Goal: Task Accomplishment & Management: Manage account settings

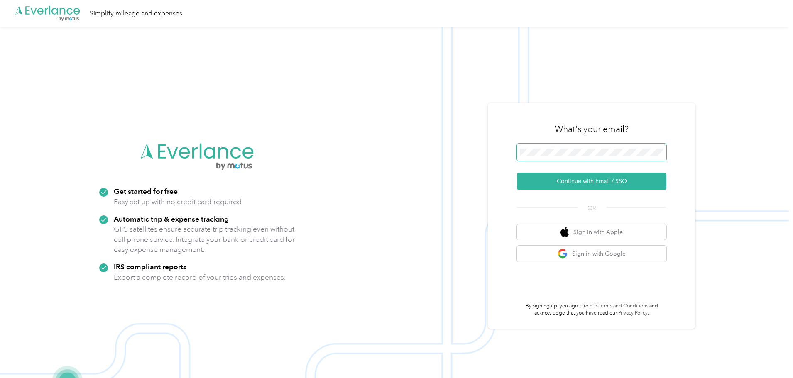
click at [660, 156] on keeper-lock "Open Keeper Popup" at bounding box center [657, 152] width 10 height 10
click at [579, 184] on button "Continue with Email / SSO" at bounding box center [592, 181] width 150 height 17
click at [613, 177] on button "Continue with Email / SSO" at bounding box center [592, 181] width 150 height 17
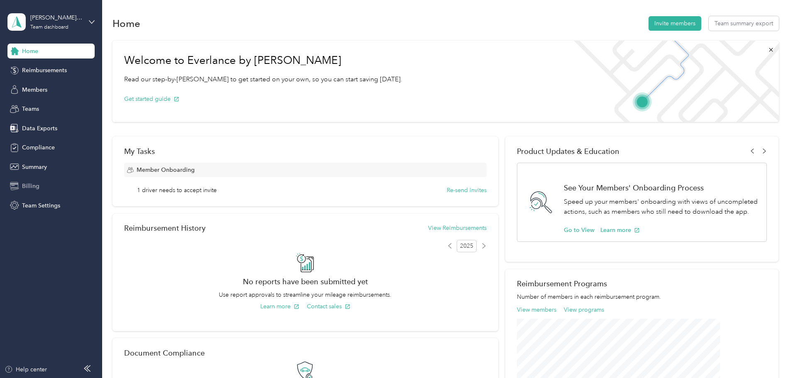
click at [62, 183] on div "Billing" at bounding box center [50, 186] width 87 height 15
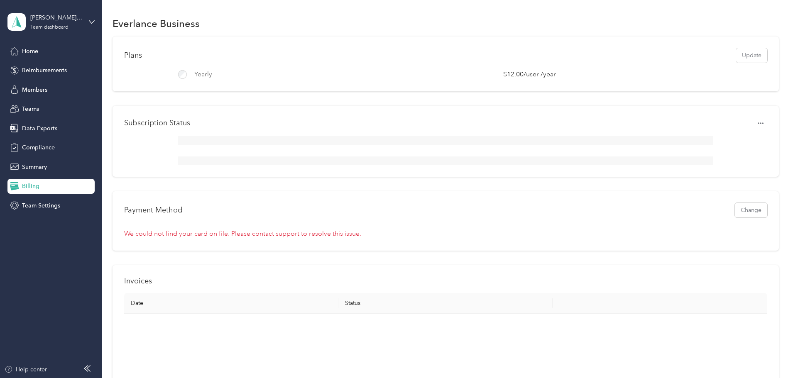
click at [387, 231] on div "Payment Method Change We could not find your card on file. Please contact suppo…" at bounding box center [446, 220] width 667 height 59
click at [53, 169] on div "Summary" at bounding box center [50, 166] width 87 height 15
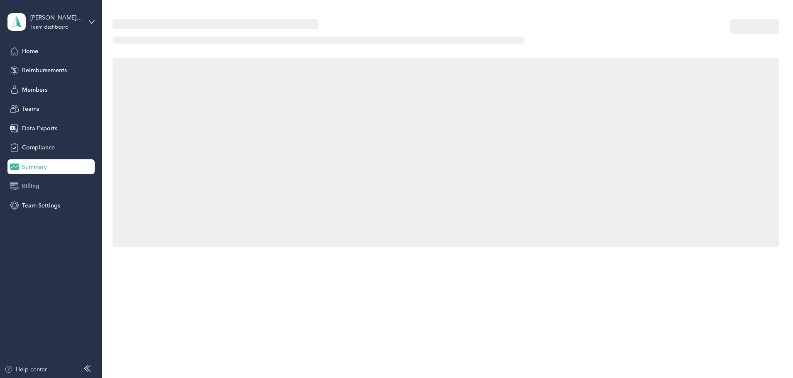
click at [42, 184] on div "Billing" at bounding box center [50, 186] width 87 height 15
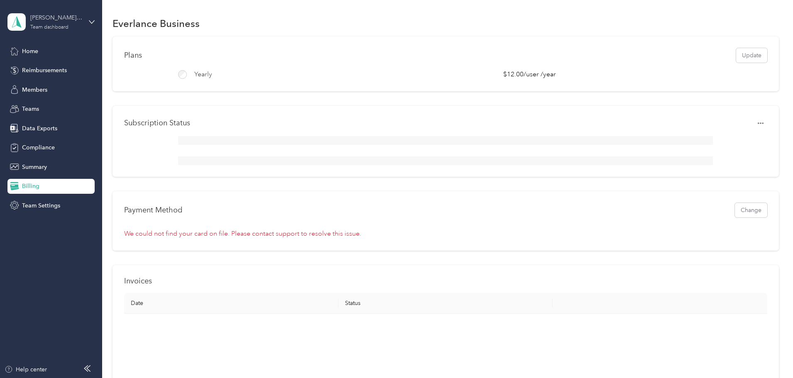
click at [73, 30] on div "[PERSON_NAME] Supply Team dashboard" at bounding box center [50, 21] width 87 height 29
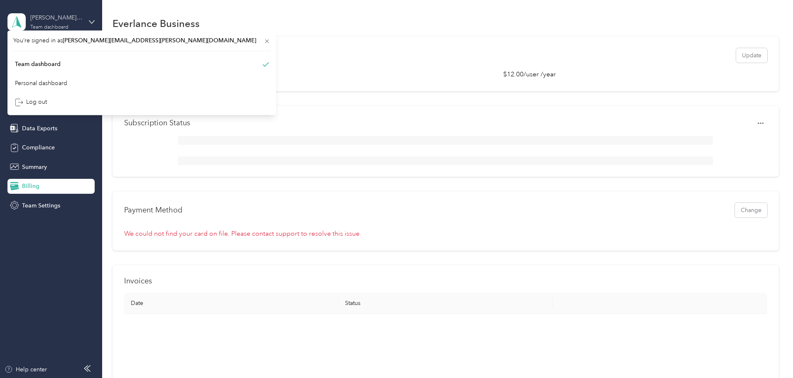
click at [75, 23] on div "[PERSON_NAME] Supply Team dashboard" at bounding box center [56, 21] width 52 height 17
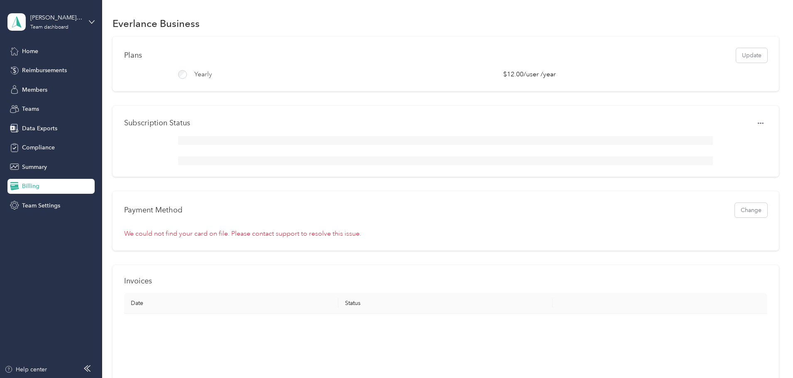
click at [58, 12] on div "[PERSON_NAME] Supply Team dashboard" at bounding box center [50, 21] width 87 height 29
click at [34, 106] on div "Log out" at bounding box center [31, 106] width 32 height 9
